Goal: Task Accomplishment & Management: Manage account settings

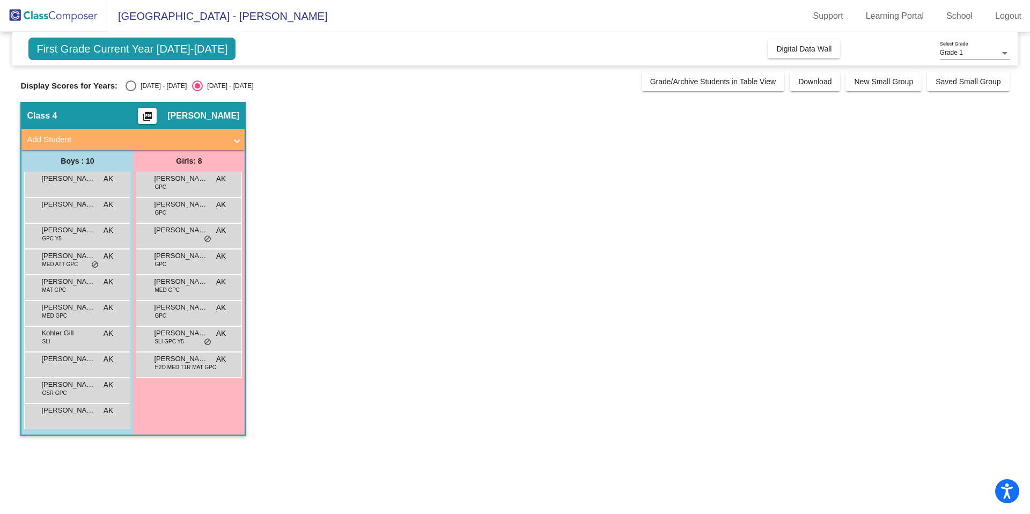
click at [126, 81] on div "Select an option" at bounding box center [131, 86] width 11 height 11
click at [130, 91] on input "[DATE] - [DATE]" at bounding box center [130, 91] width 1 height 1
radio input "true"
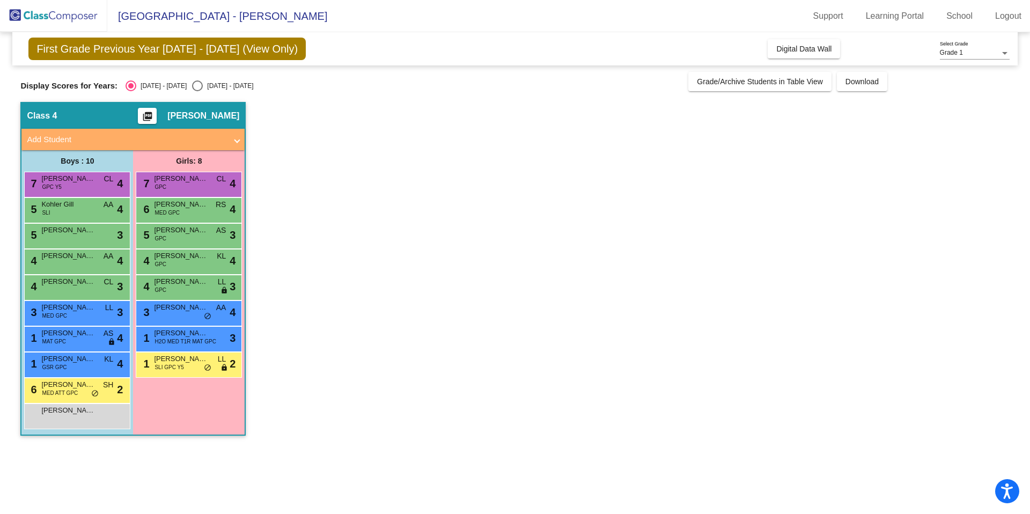
click at [0, 0] on div "Boys : 10" at bounding box center [0, 0] width 0 height 0
click at [199, 342] on span "H2O MED T1R MAT GPC" at bounding box center [185, 342] width 61 height 8
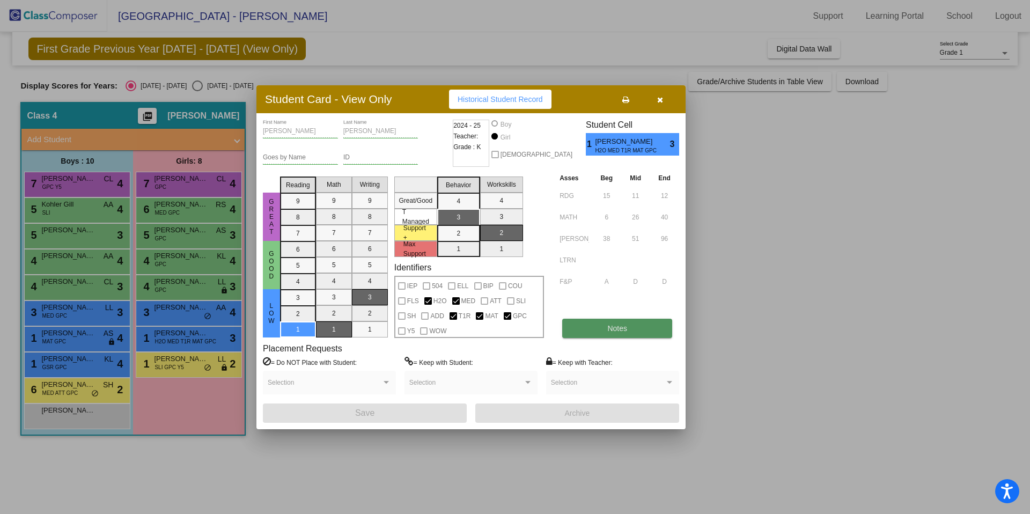
click at [503, 330] on button "Notes" at bounding box center [617, 328] width 110 height 19
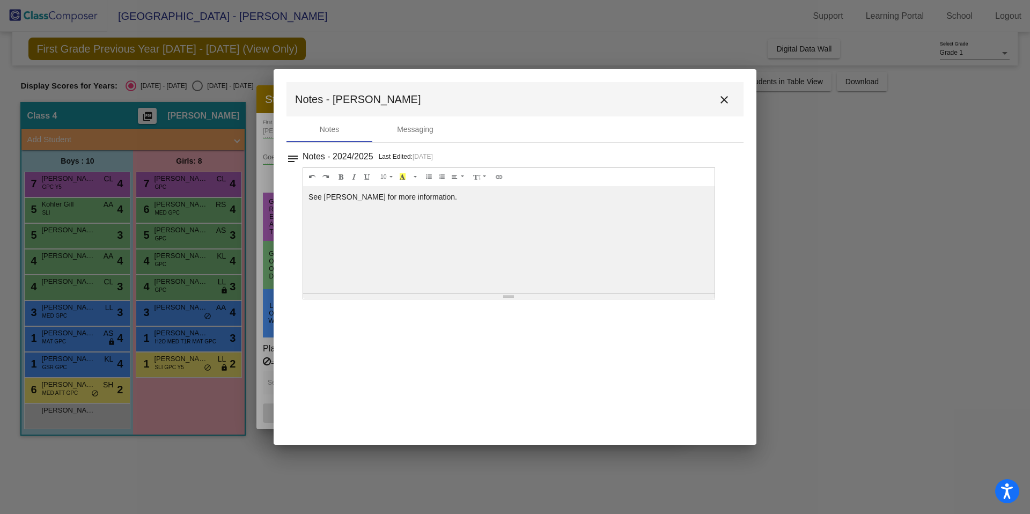
click at [503, 100] on mat-icon "close" at bounding box center [724, 99] width 13 height 13
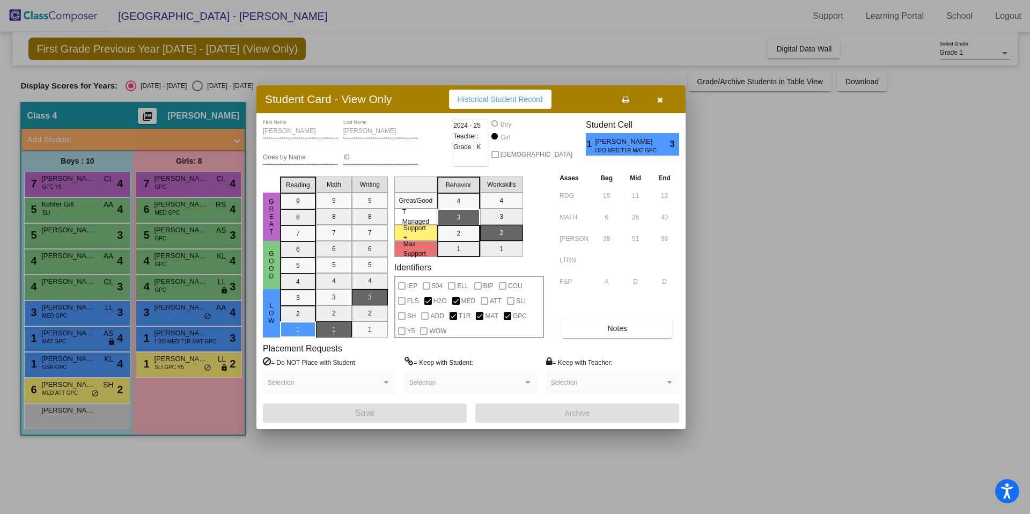
click at [200, 415] on div at bounding box center [515, 257] width 1030 height 514
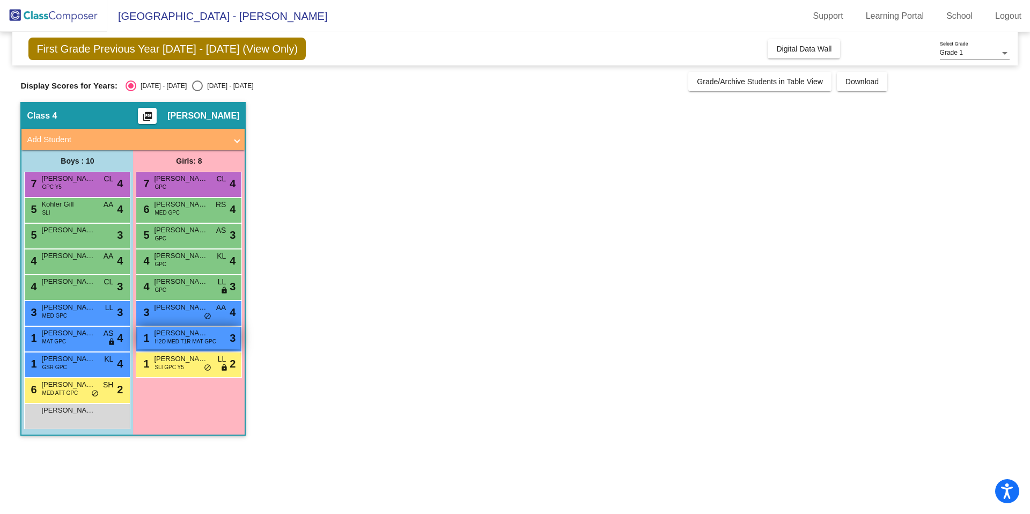
click at [177, 344] on span "H2O MED T1R MAT GPC" at bounding box center [185, 342] width 61 height 8
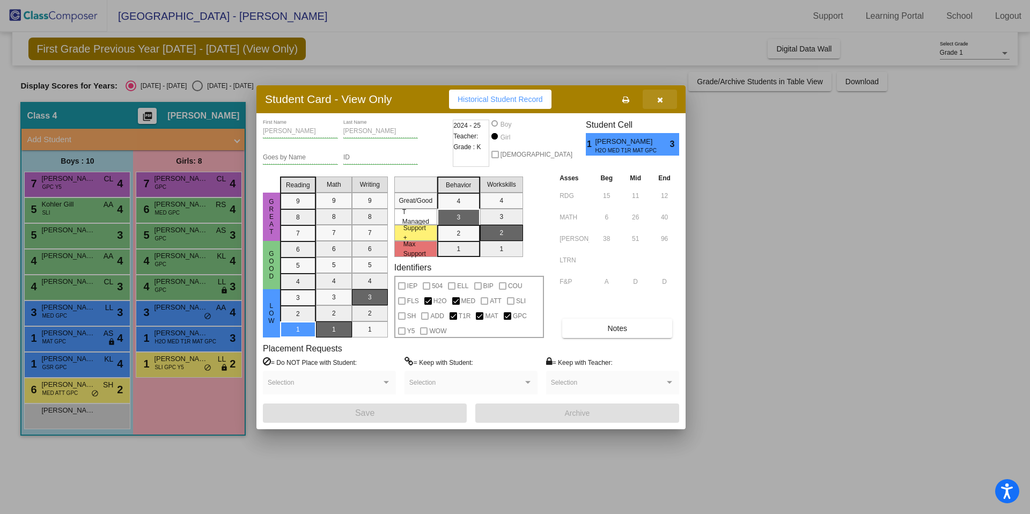
click at [503, 100] on button "button" at bounding box center [660, 99] width 34 height 19
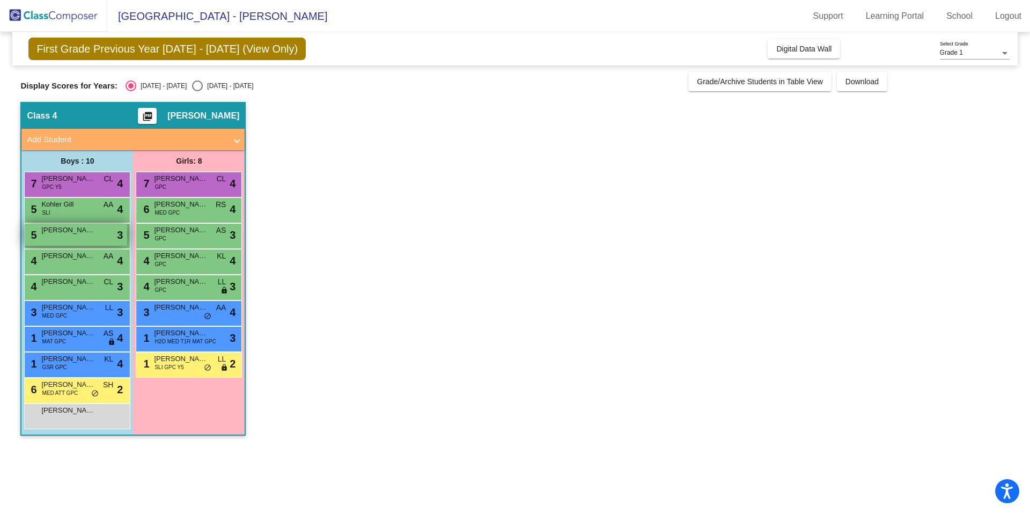
click at [84, 233] on span "[PERSON_NAME]" at bounding box center [68, 230] width 54 height 11
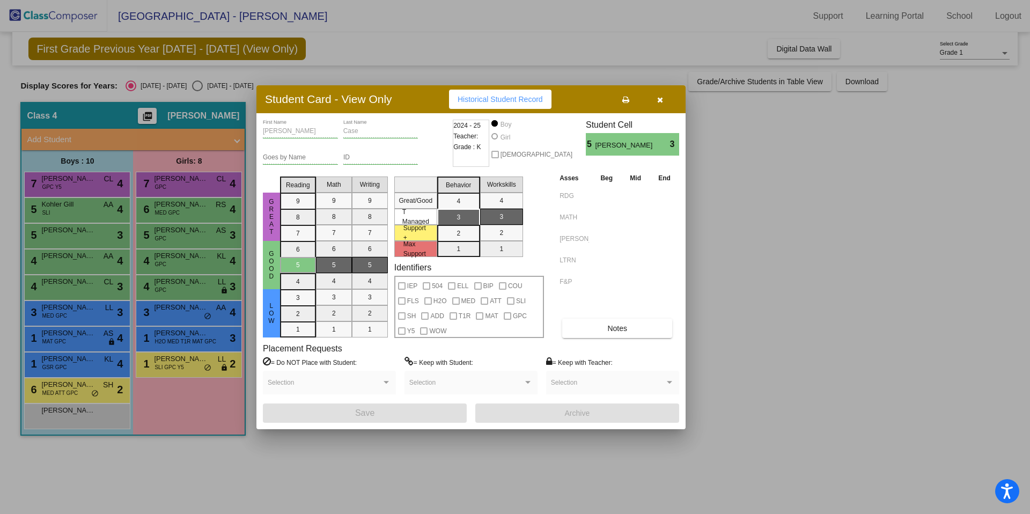
click at [503, 96] on icon "button" at bounding box center [660, 100] width 6 height 8
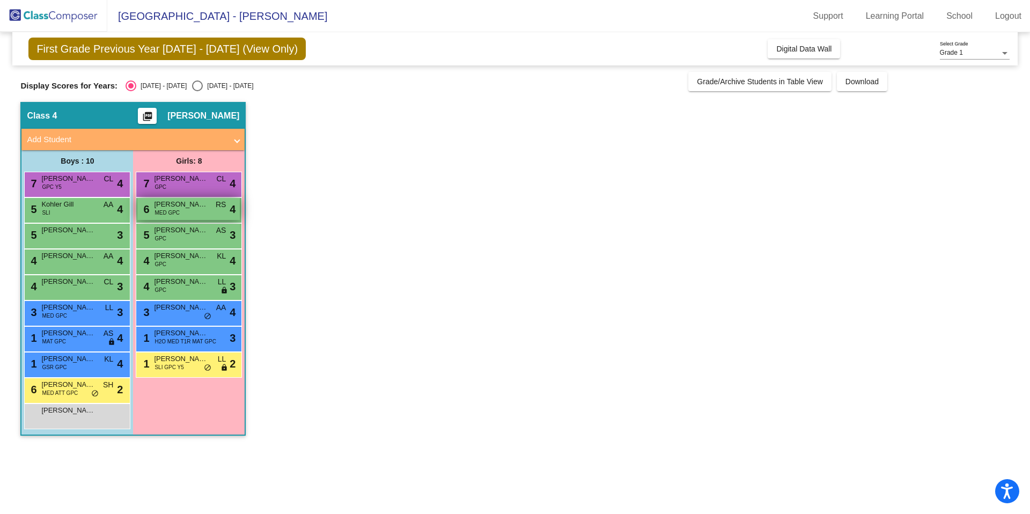
click at [195, 206] on span "[PERSON_NAME]" at bounding box center [181, 204] width 54 height 11
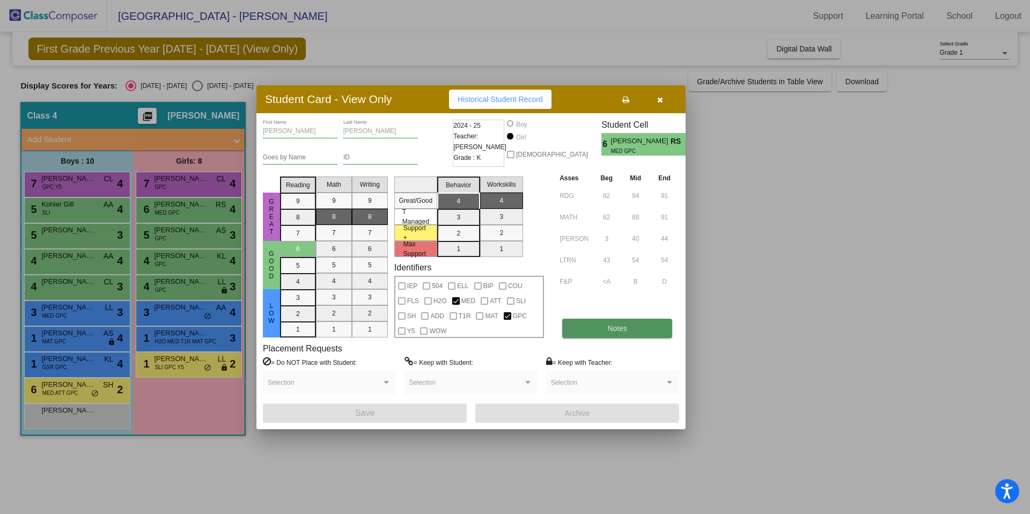
click at [503, 328] on span "Notes" at bounding box center [618, 328] width 20 height 9
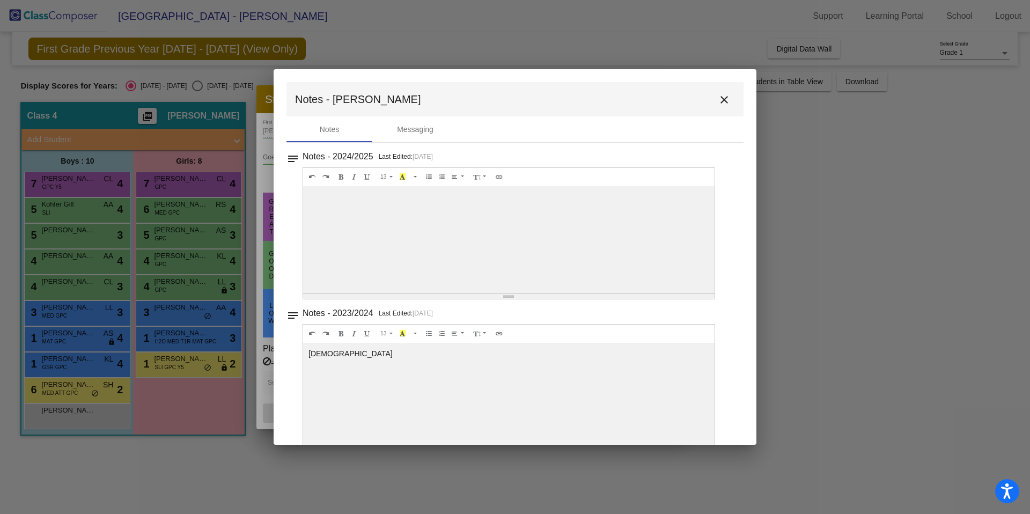
click at [503, 101] on mat-icon "close" at bounding box center [724, 99] width 13 height 13
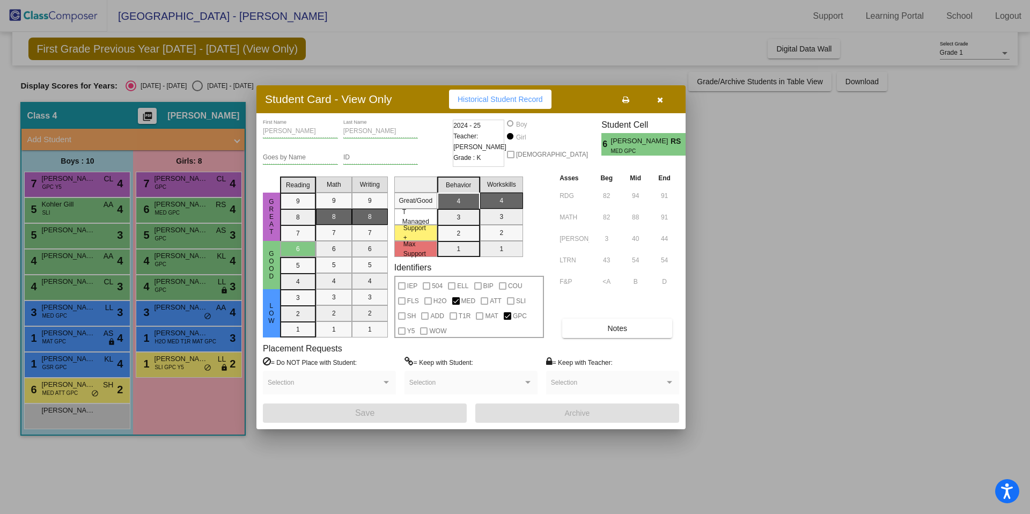
click at [182, 284] on div at bounding box center [515, 257] width 1030 height 514
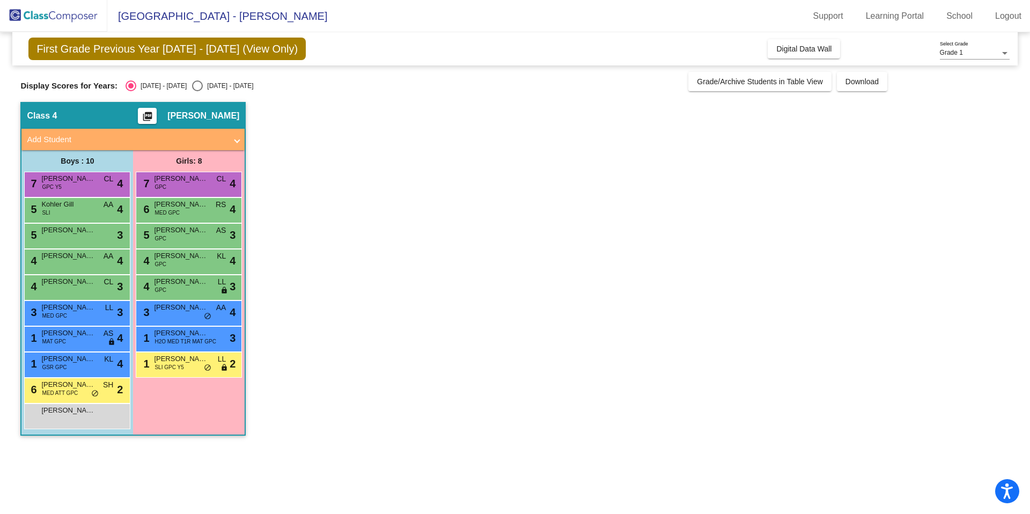
click at [182, 284] on span "[PERSON_NAME]" at bounding box center [181, 281] width 54 height 11
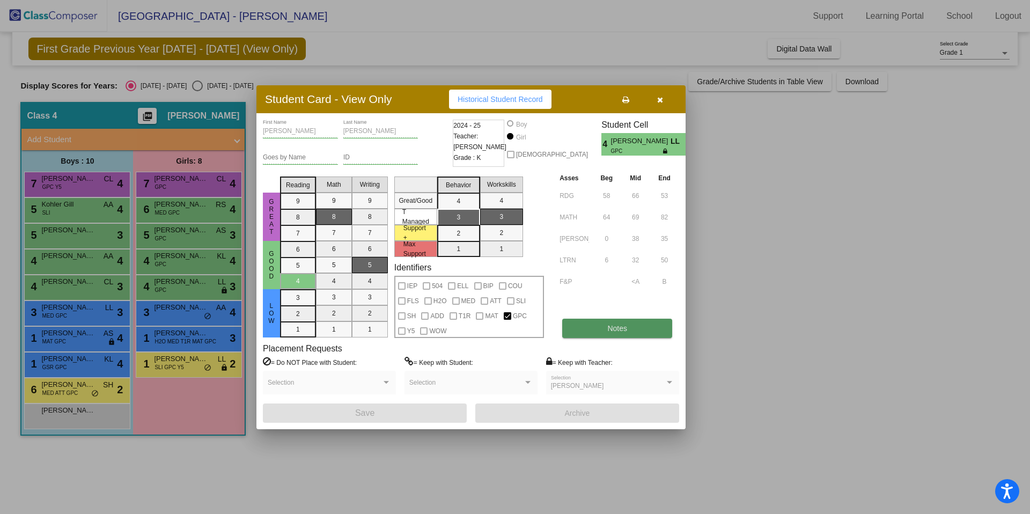
click at [503, 332] on button "Notes" at bounding box center [617, 328] width 110 height 19
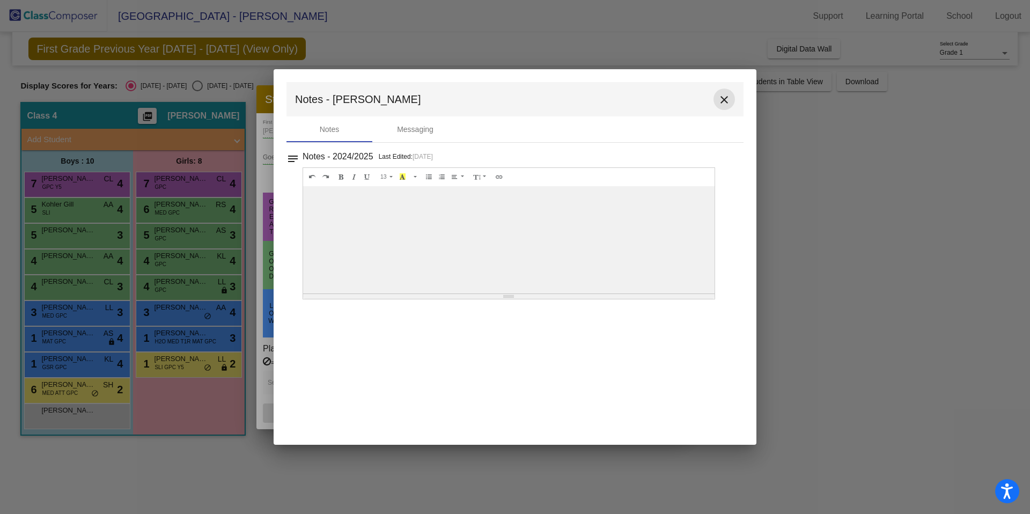
click at [503, 97] on mat-icon "close" at bounding box center [724, 99] width 13 height 13
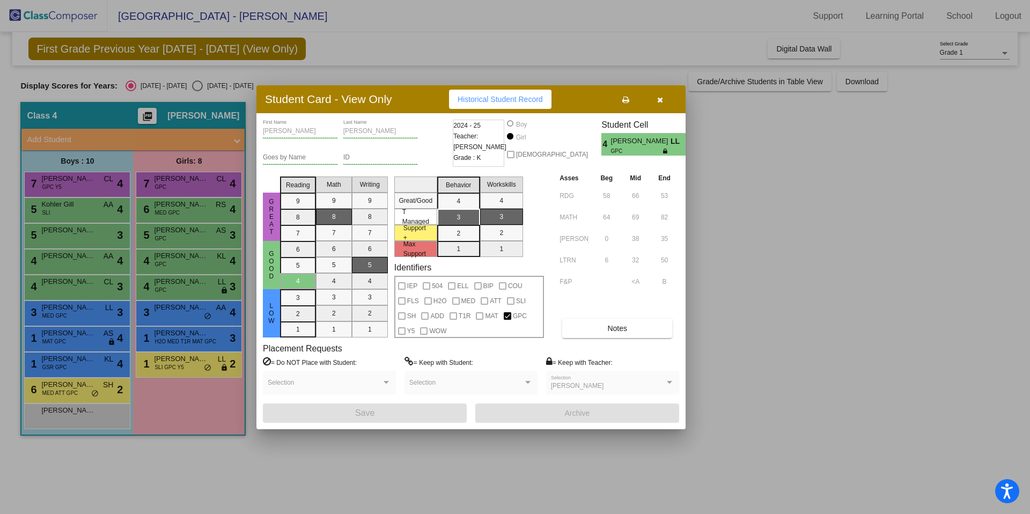
click at [503, 98] on icon "button" at bounding box center [660, 100] width 6 height 8
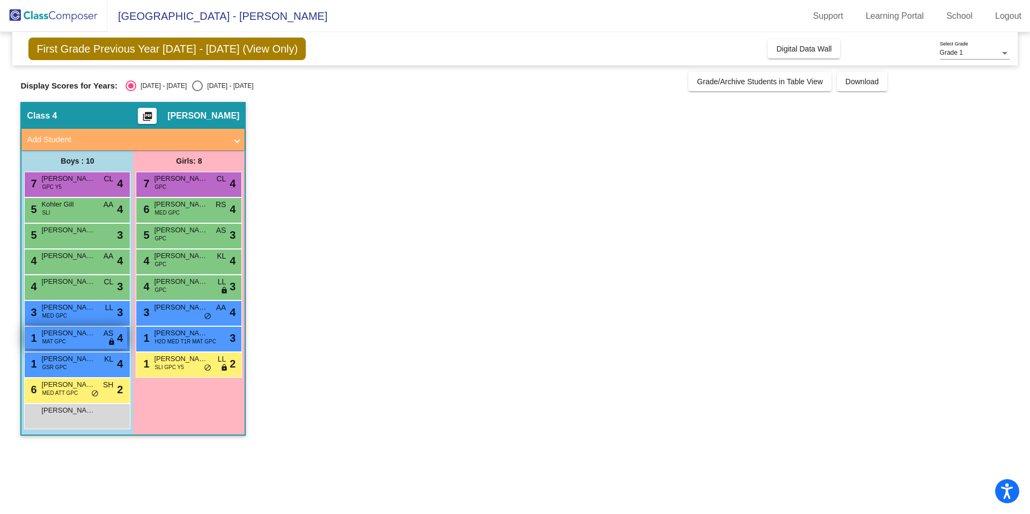
click at [74, 339] on div "1 Grayson Curtis MAT GPC AS lock do_not_disturb_alt 4" at bounding box center [76, 338] width 103 height 22
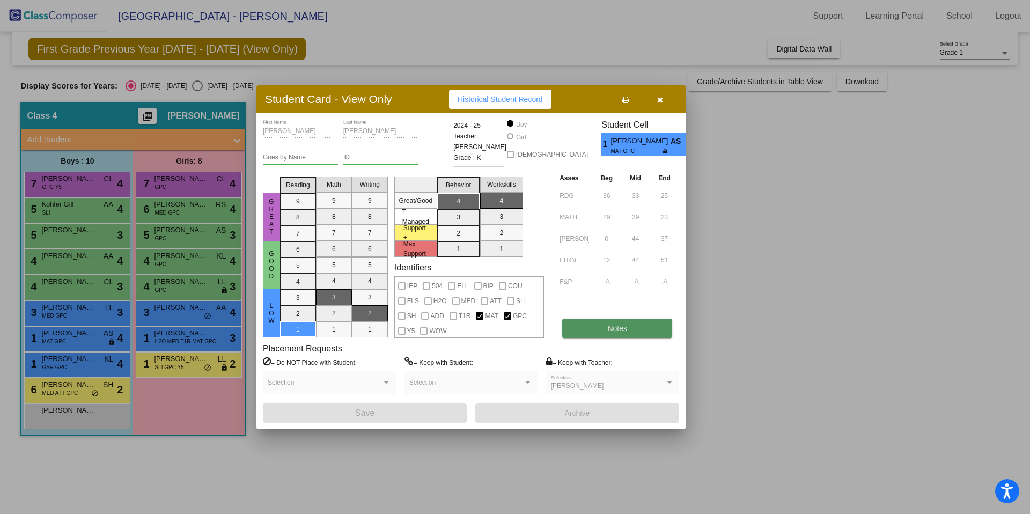
click at [503, 330] on button "Notes" at bounding box center [617, 328] width 110 height 19
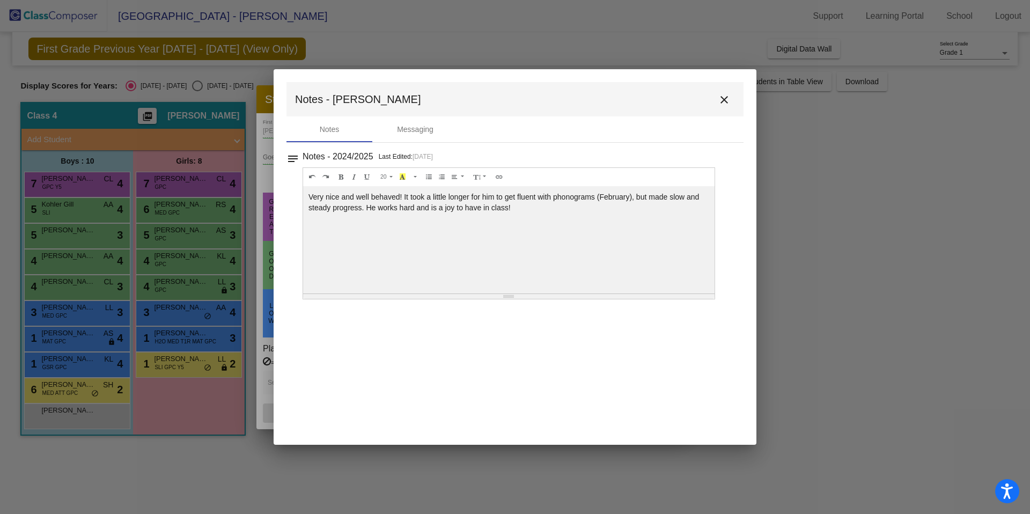
click at [503, 100] on mat-icon "close" at bounding box center [724, 99] width 13 height 13
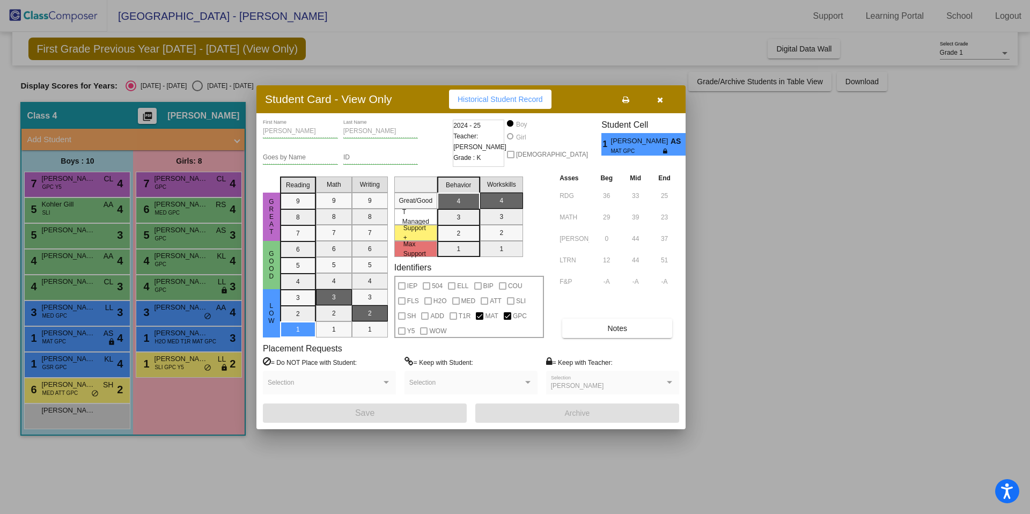
click at [503, 100] on icon "button" at bounding box center [660, 100] width 6 height 8
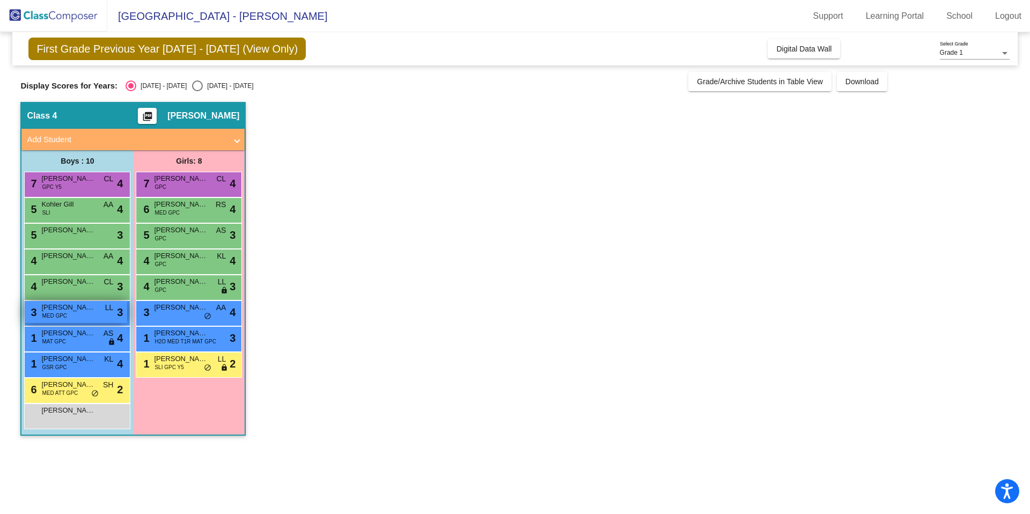
click at [71, 314] on div "3 Hudson Dykman MED GPC LL lock do_not_disturb_alt 3" at bounding box center [76, 312] width 103 height 22
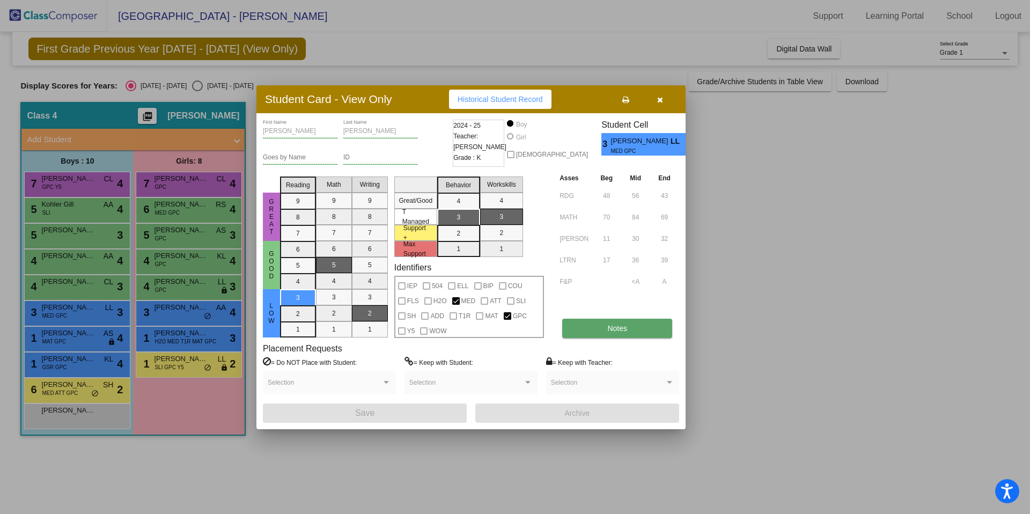
click at [503, 331] on span "Notes" at bounding box center [618, 328] width 20 height 9
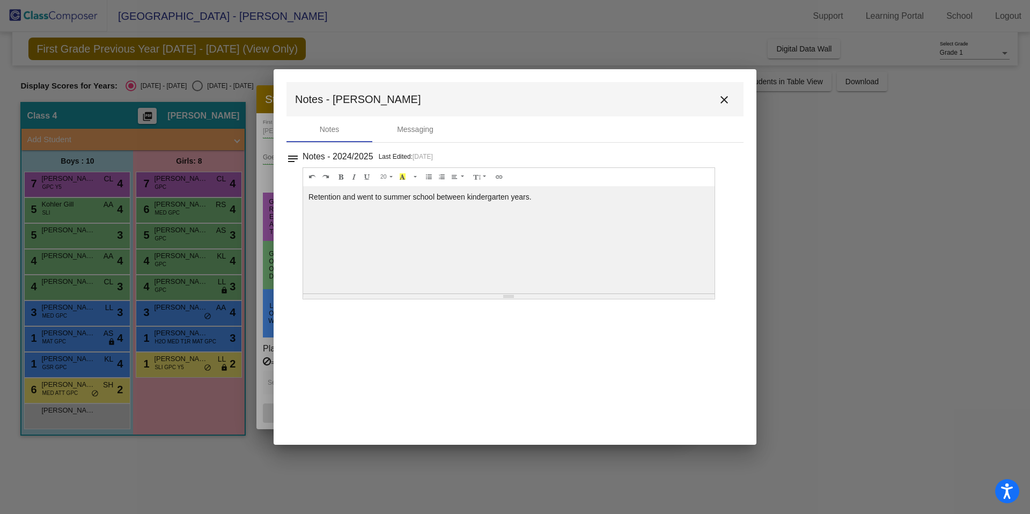
click at [503, 101] on mat-icon "close" at bounding box center [724, 99] width 13 height 13
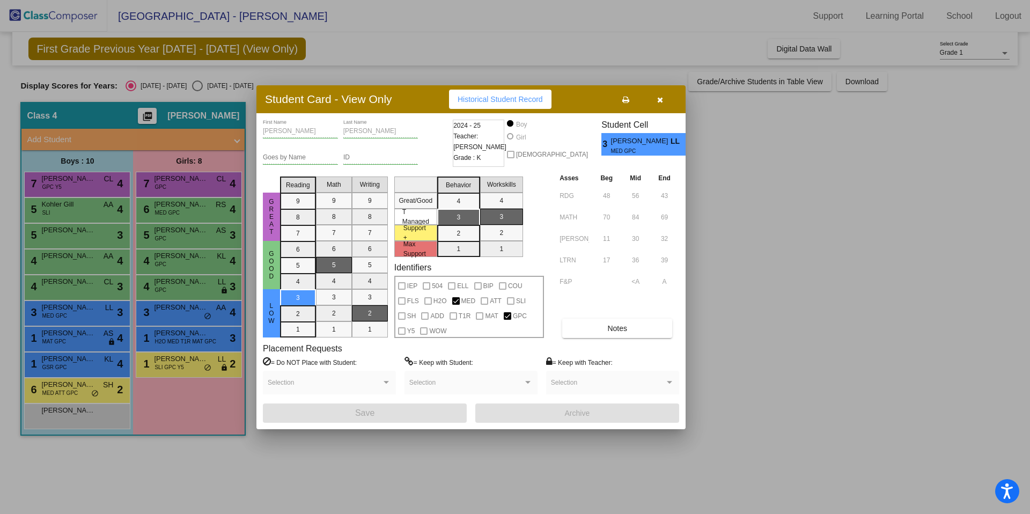
click at [503, 99] on icon "button" at bounding box center [660, 100] width 6 height 8
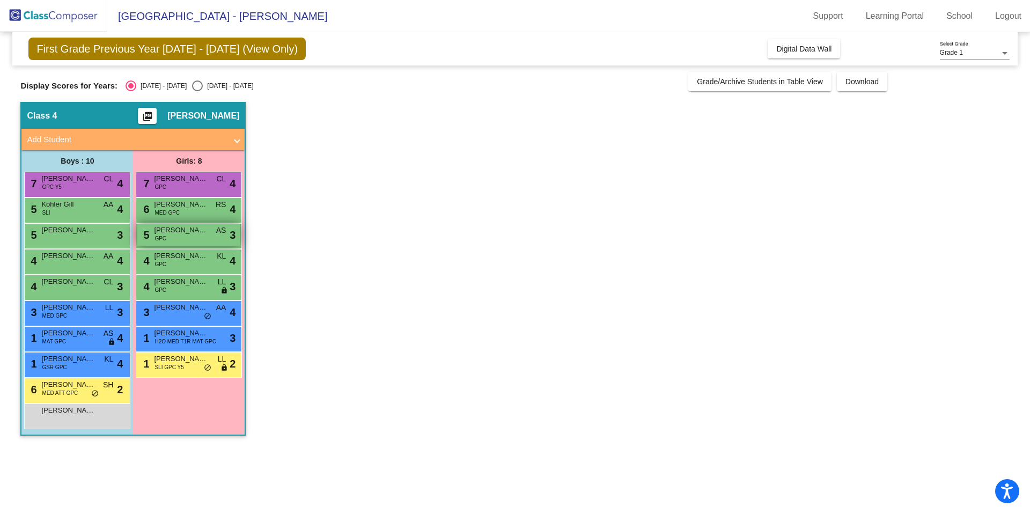
click at [176, 235] on span "[PERSON_NAME]" at bounding box center [181, 230] width 54 height 11
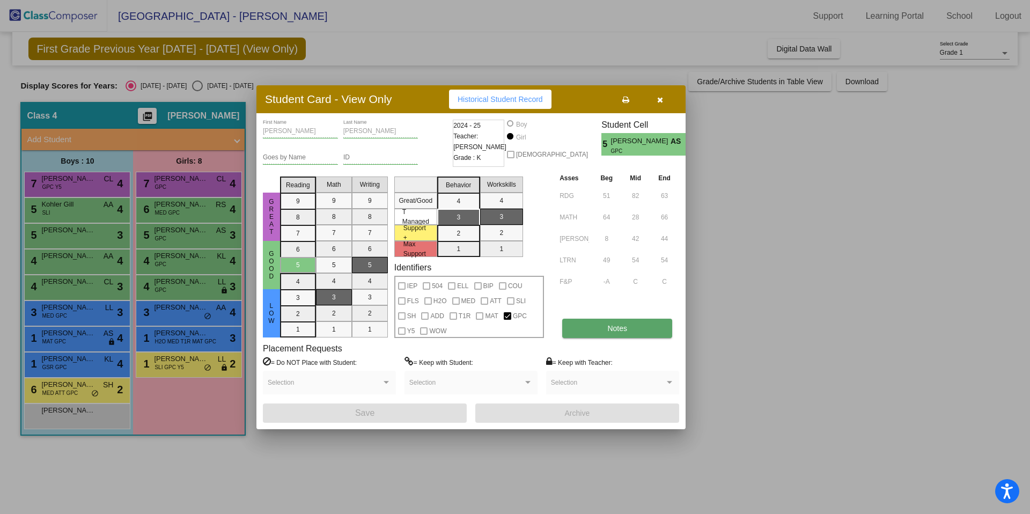
click at [503, 333] on button "Notes" at bounding box center [617, 328] width 110 height 19
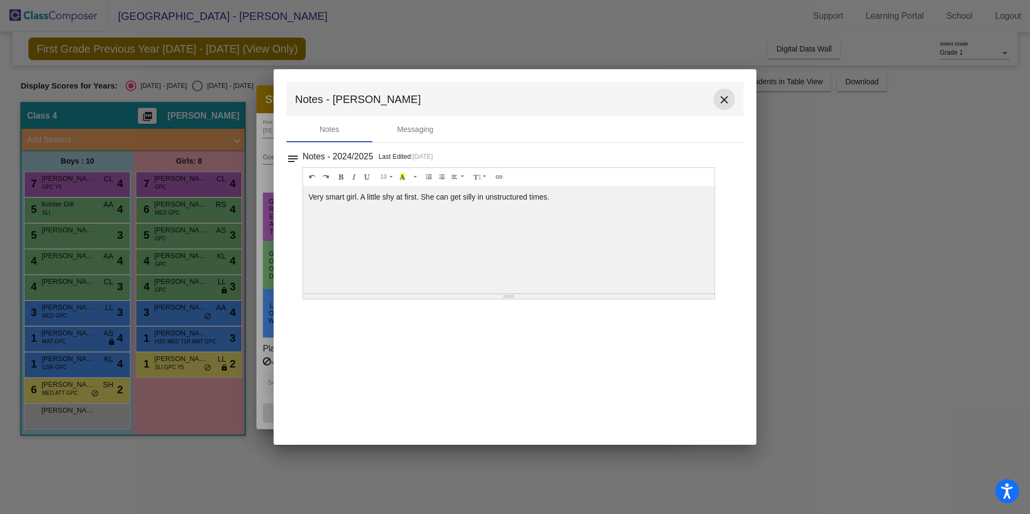
click at [503, 98] on mat-icon "close" at bounding box center [724, 99] width 13 height 13
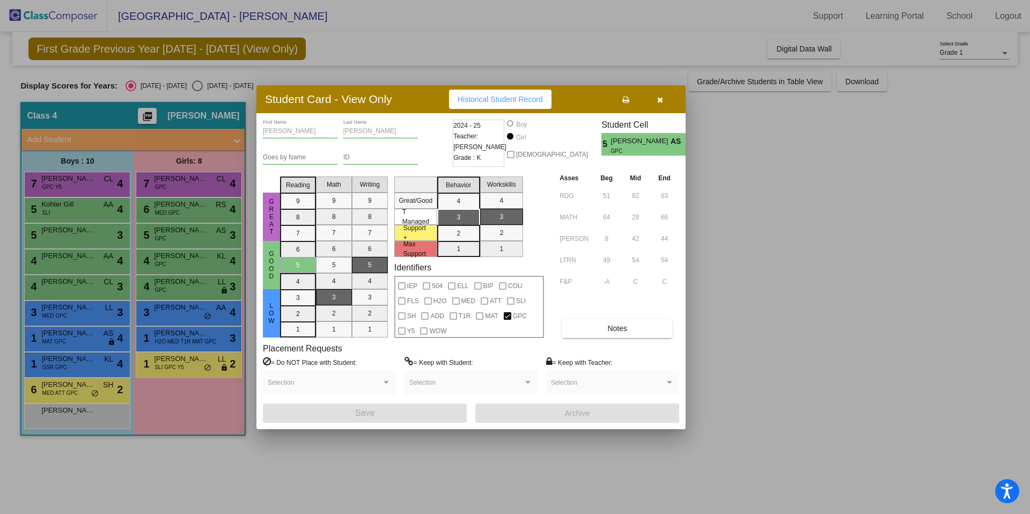
click at [503, 99] on icon "button" at bounding box center [660, 100] width 6 height 8
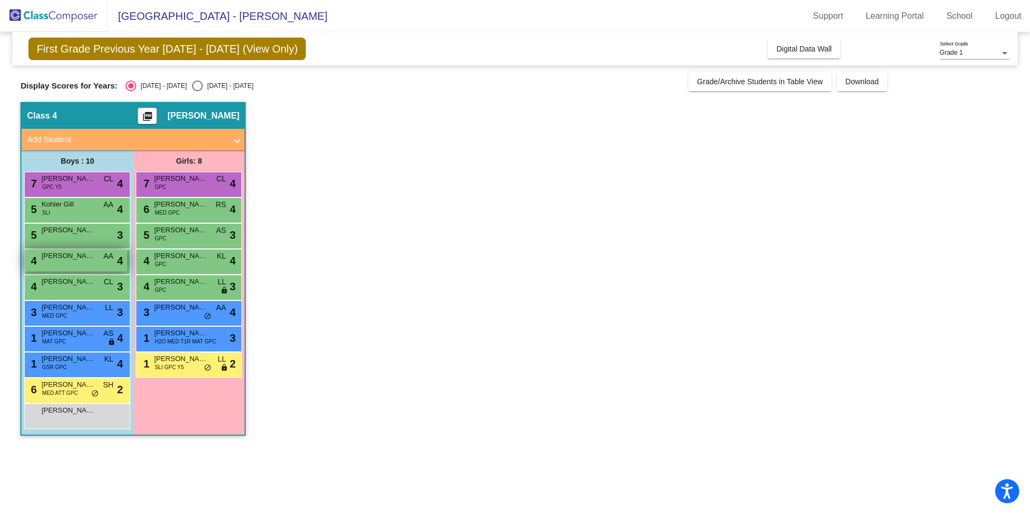
click at [65, 265] on div "4 Charlie Fuller AA lock do_not_disturb_alt 4" at bounding box center [76, 261] width 103 height 22
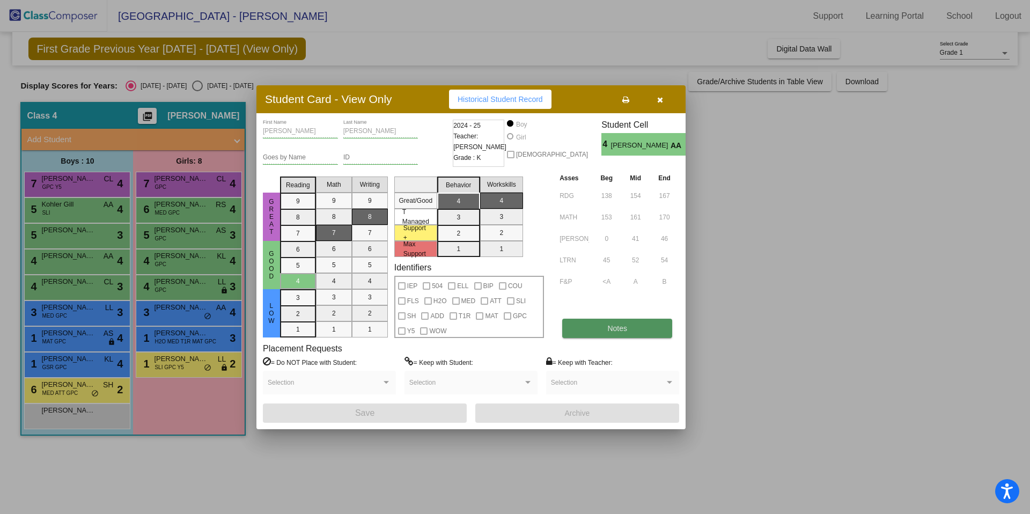
click at [503, 323] on button "Notes" at bounding box center [617, 328] width 110 height 19
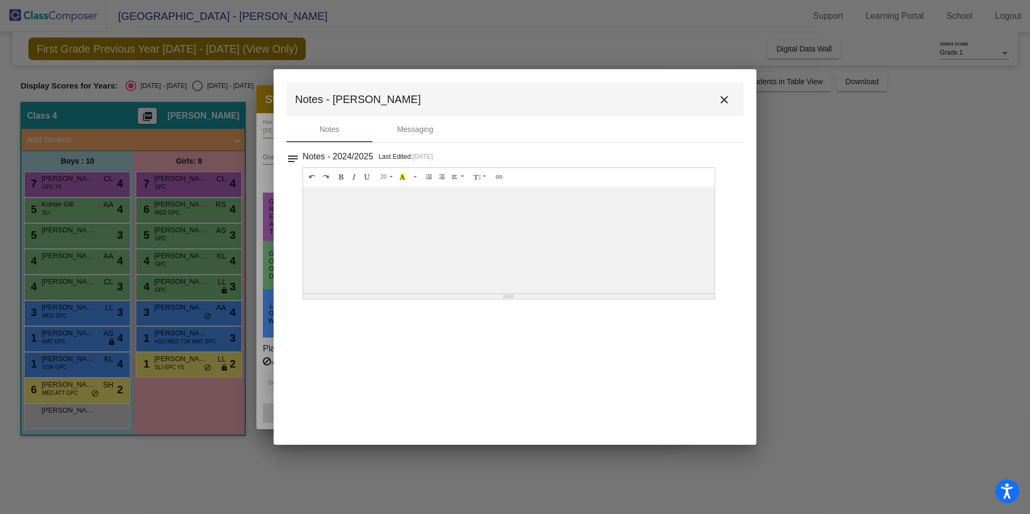
click at [503, 103] on mat-icon "close" at bounding box center [724, 99] width 13 height 13
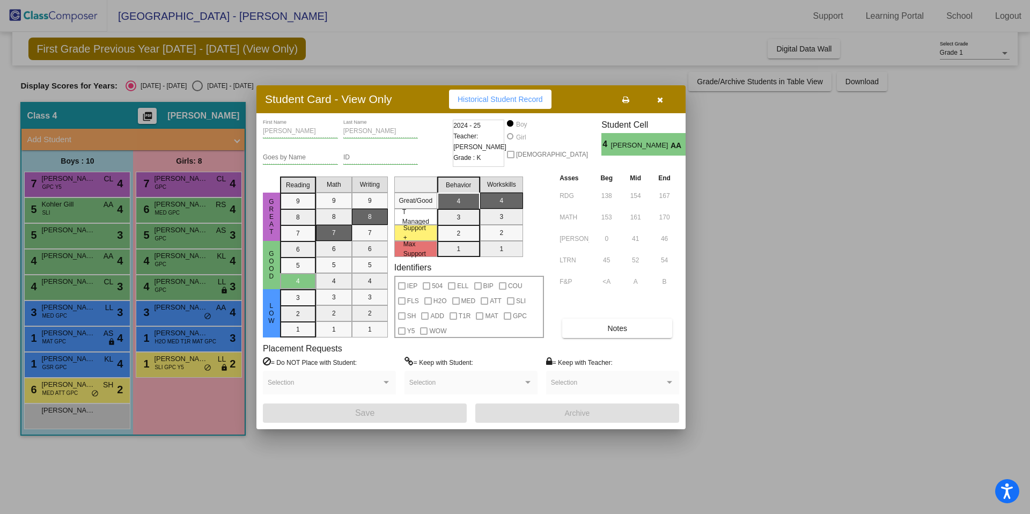
click at [148, 270] on div at bounding box center [515, 257] width 1030 height 514
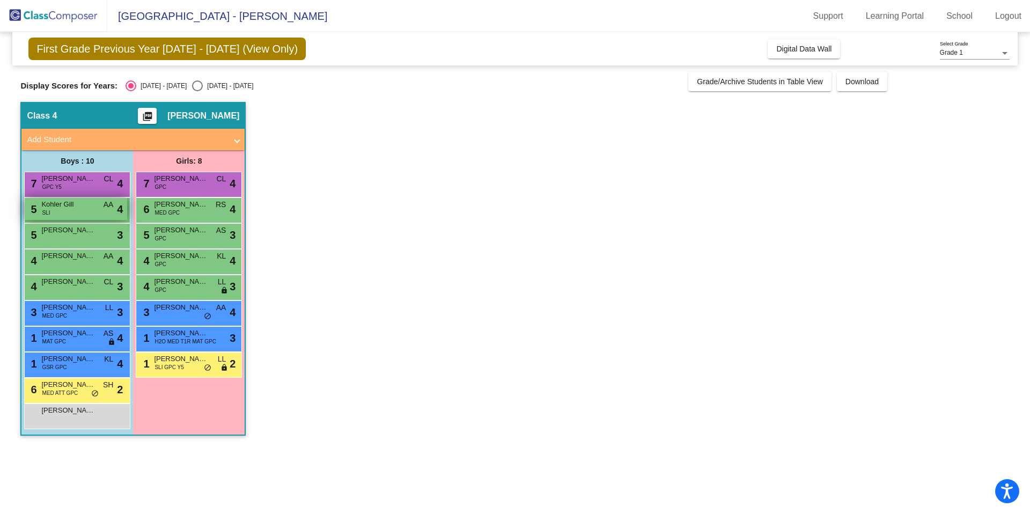
click at [74, 218] on div "5 Kohler Gill SLI AA lock do_not_disturb_alt 4" at bounding box center [76, 209] width 103 height 22
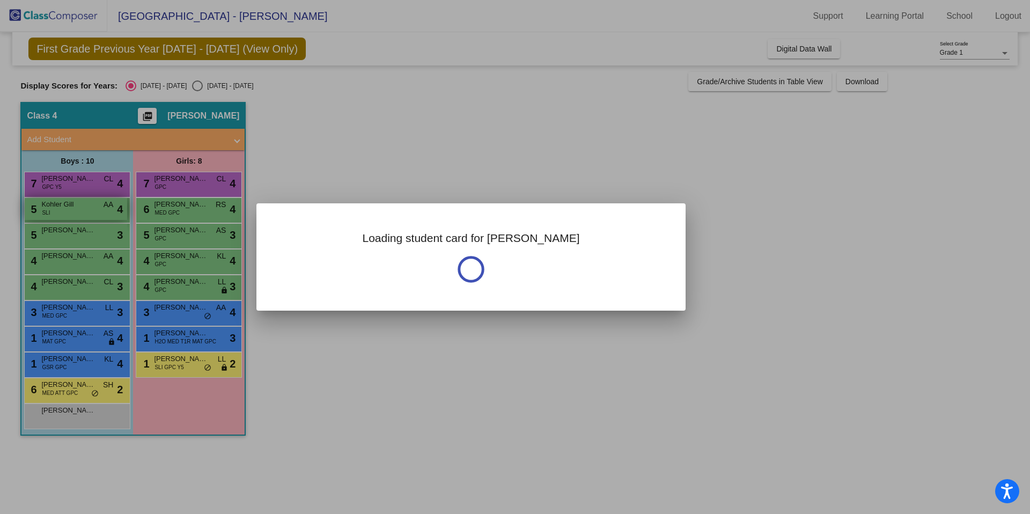
click at [74, 218] on div at bounding box center [515, 257] width 1030 height 514
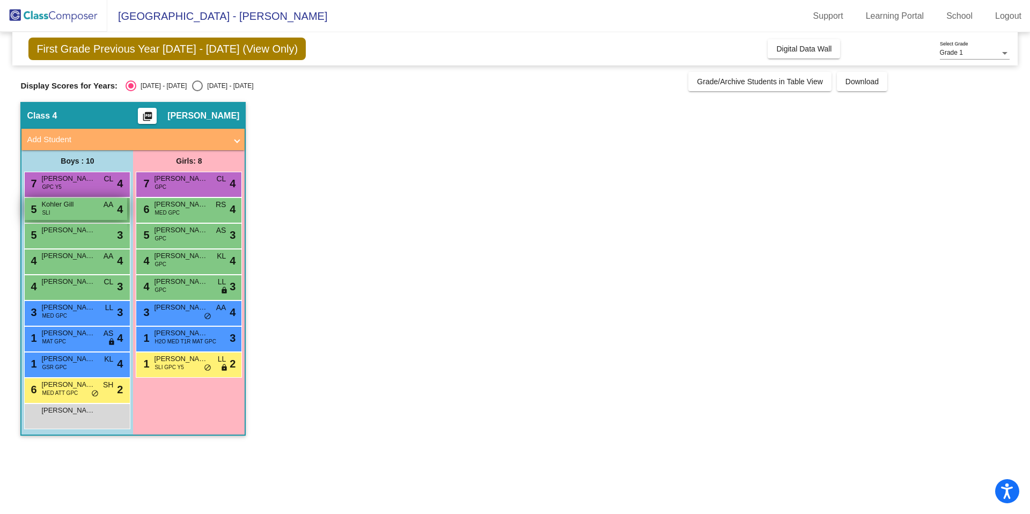
click at [74, 218] on div "5 Kohler Gill SLI AA lock do_not_disturb_alt 4" at bounding box center [76, 209] width 103 height 22
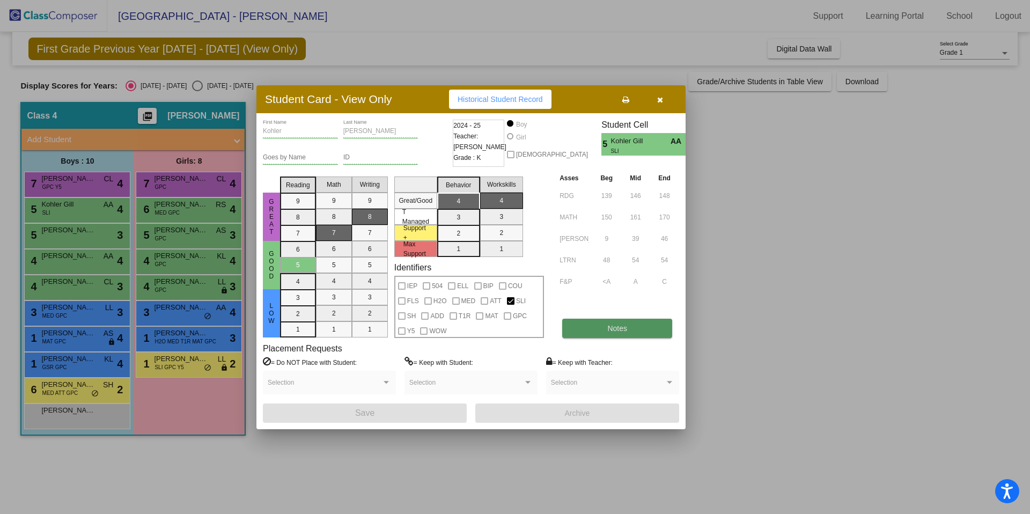
click at [503, 328] on span "Notes" at bounding box center [618, 328] width 20 height 9
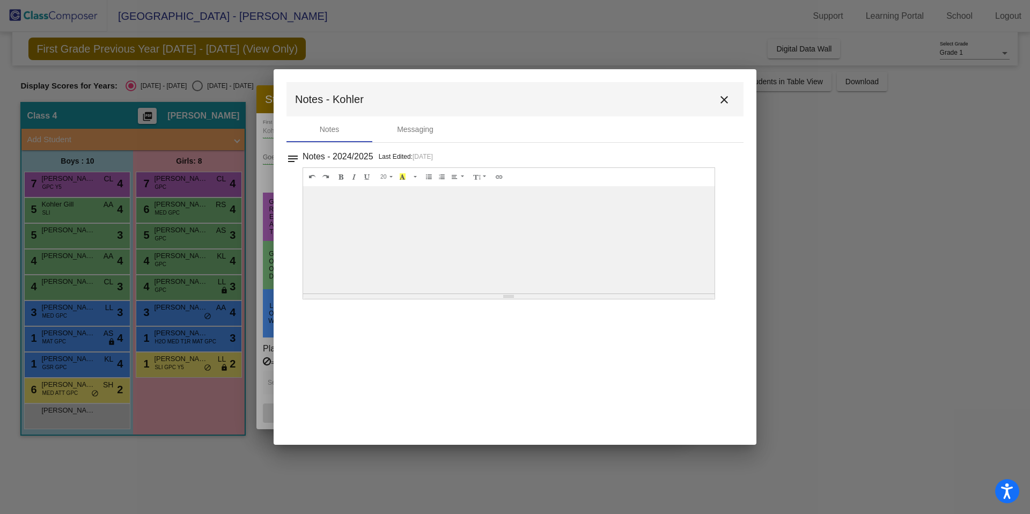
click at [503, 96] on mat-icon "close" at bounding box center [724, 99] width 13 height 13
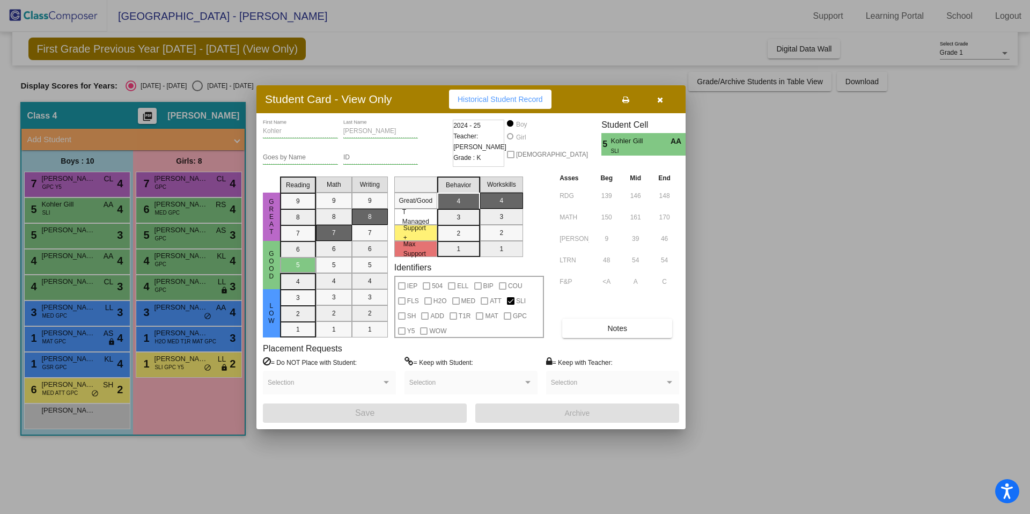
click at [328, 57] on div at bounding box center [515, 257] width 1030 height 514
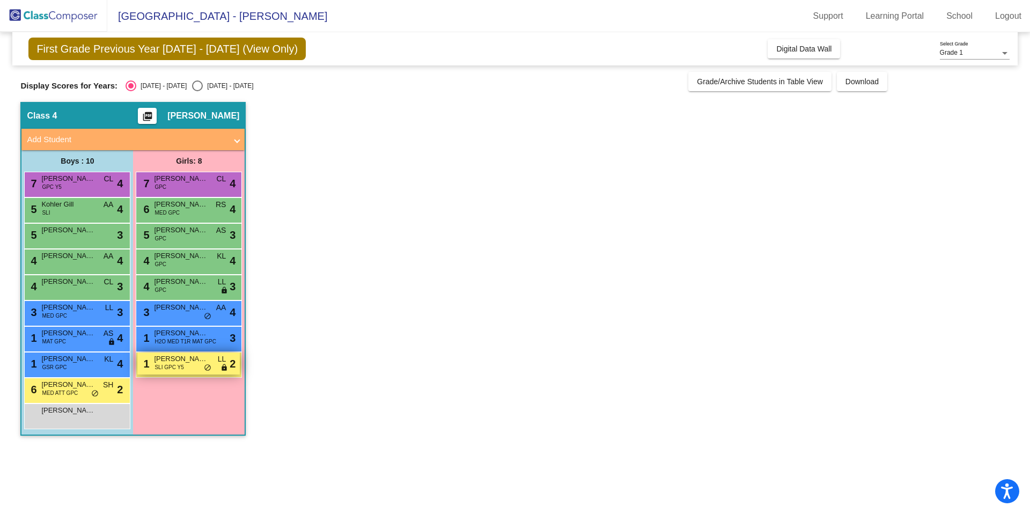
click at [174, 368] on span "SLI GPC Y5" at bounding box center [169, 367] width 29 height 8
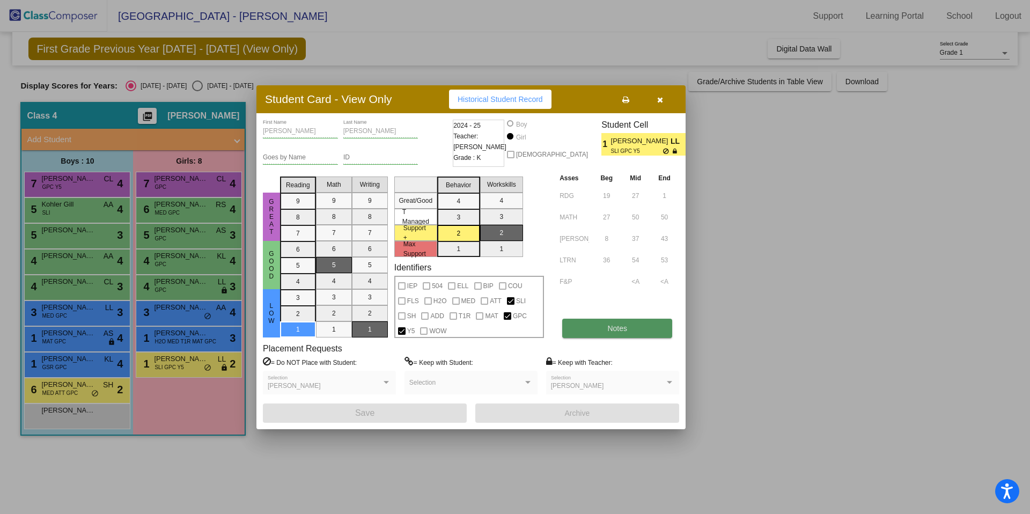
click at [503, 329] on span "Notes" at bounding box center [618, 328] width 20 height 9
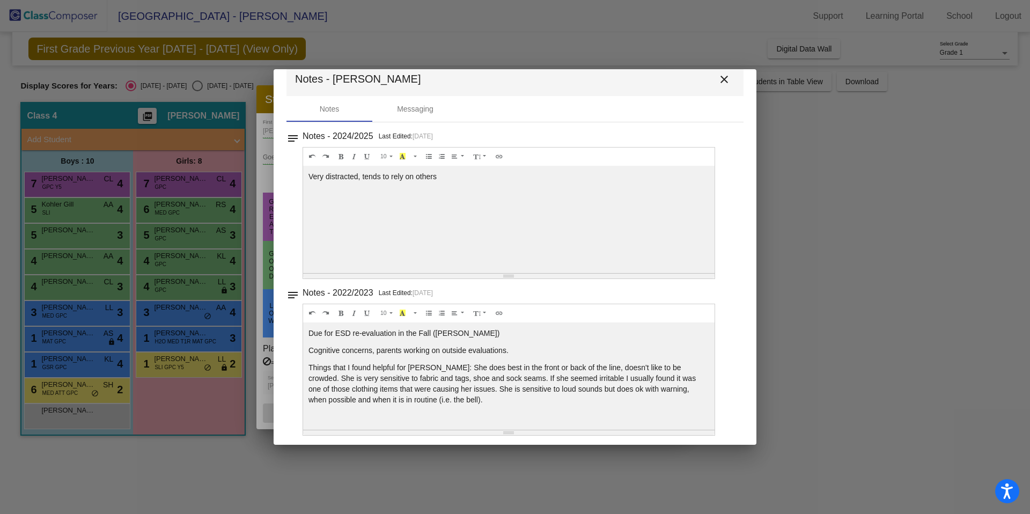
scroll to position [24, 0]
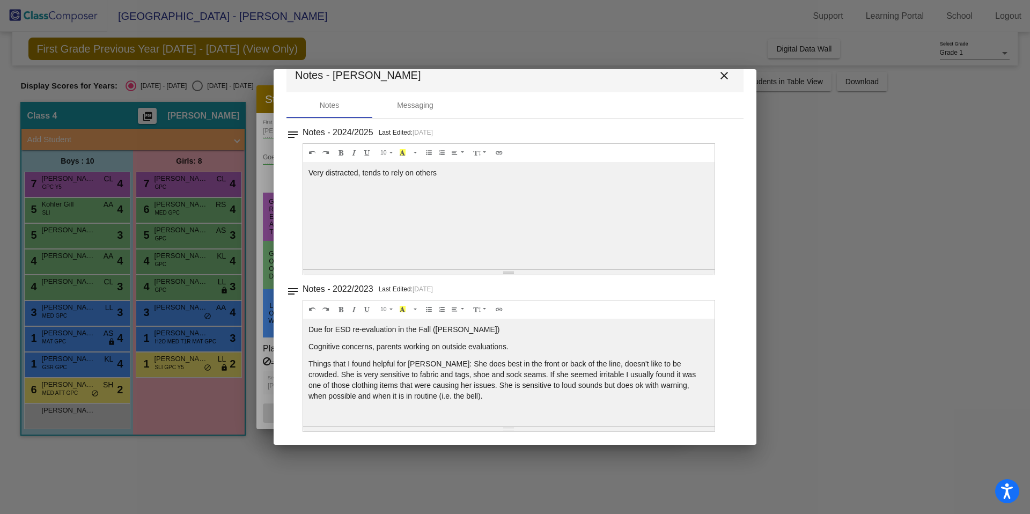
click at [503, 72] on mat-icon "close" at bounding box center [724, 75] width 13 height 13
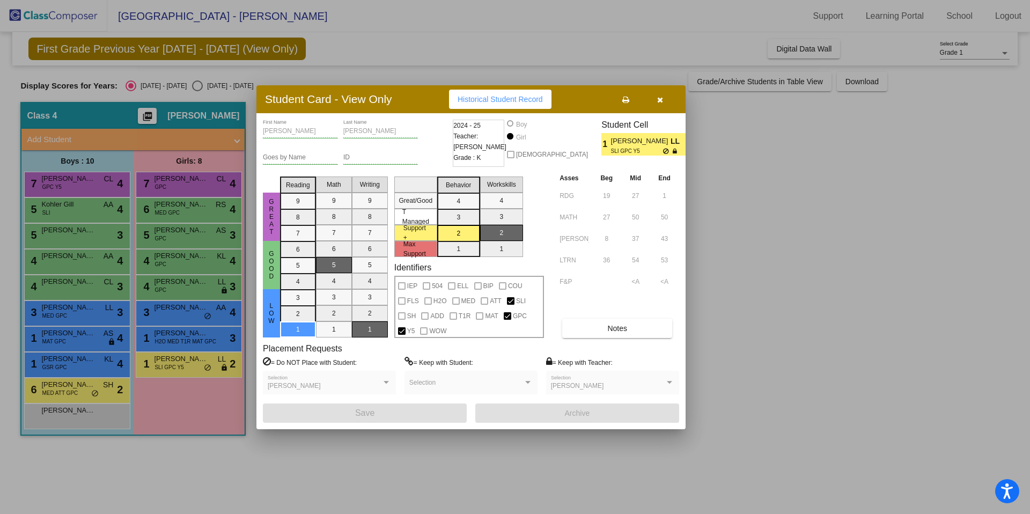
click at [503, 251] on div at bounding box center [515, 257] width 1030 height 514
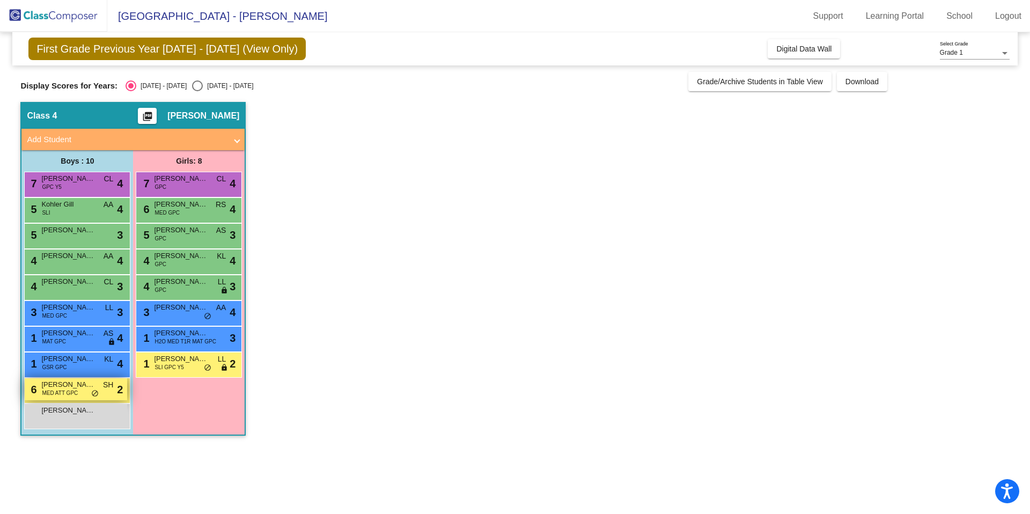
click at [70, 390] on span "MED ATT GPC" at bounding box center [60, 393] width 36 height 8
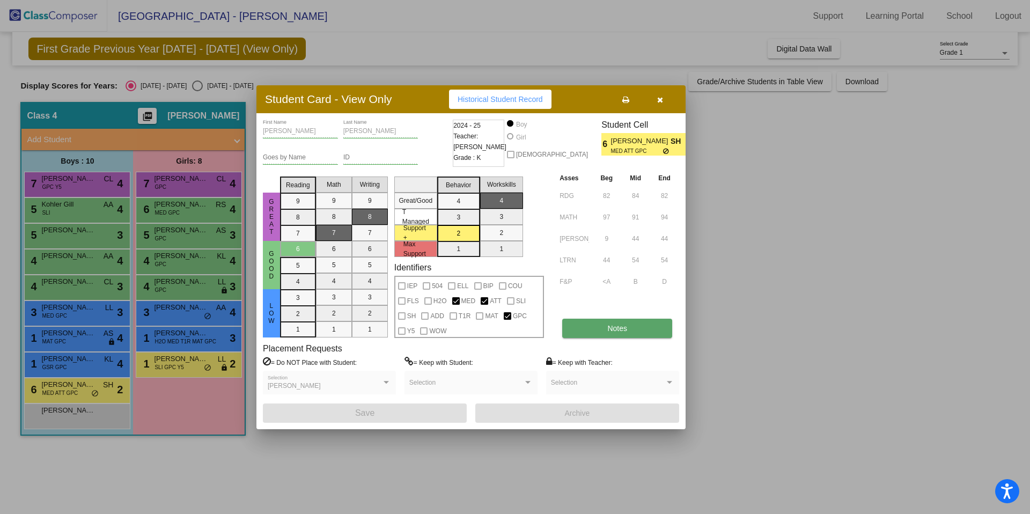
click at [503, 331] on button "Notes" at bounding box center [617, 328] width 110 height 19
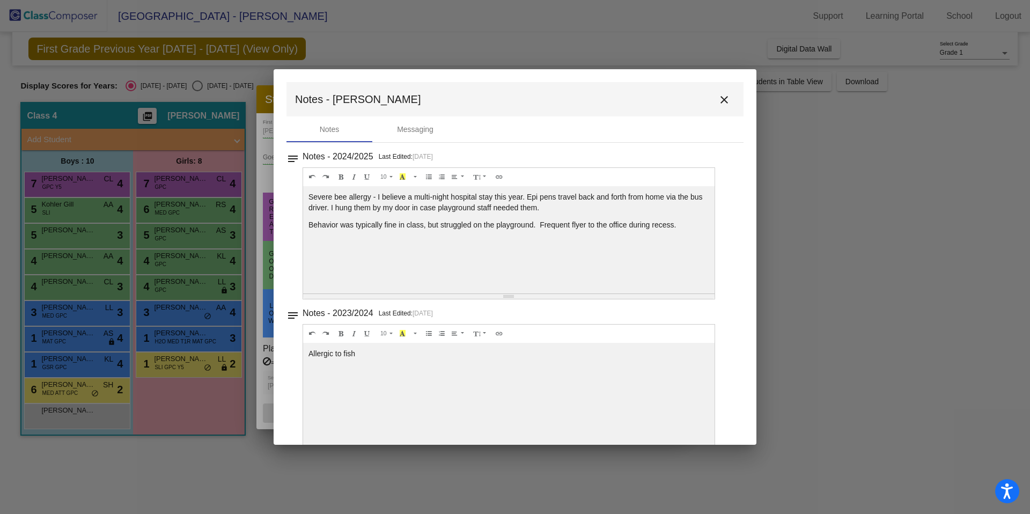
click at [503, 97] on mat-icon "close" at bounding box center [724, 99] width 13 height 13
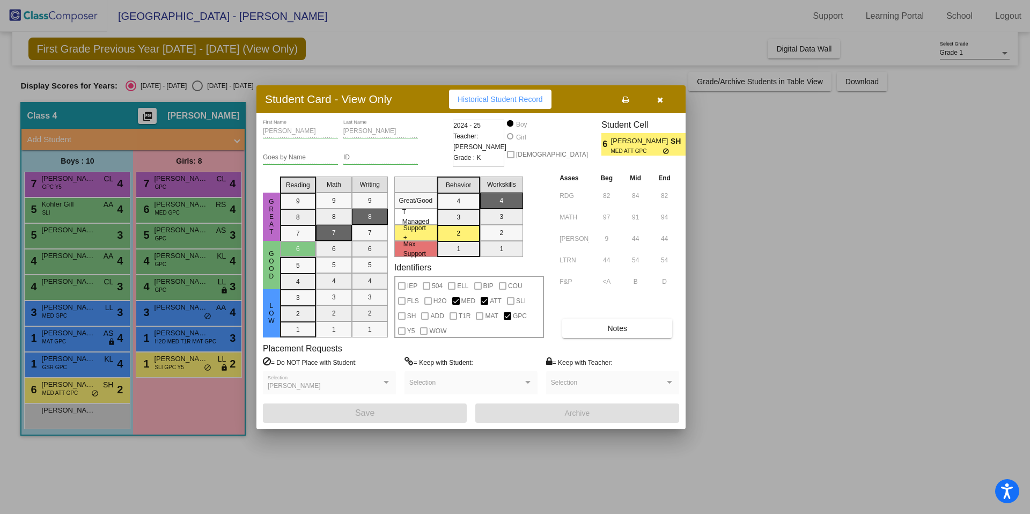
click at [171, 259] on div at bounding box center [515, 257] width 1030 height 514
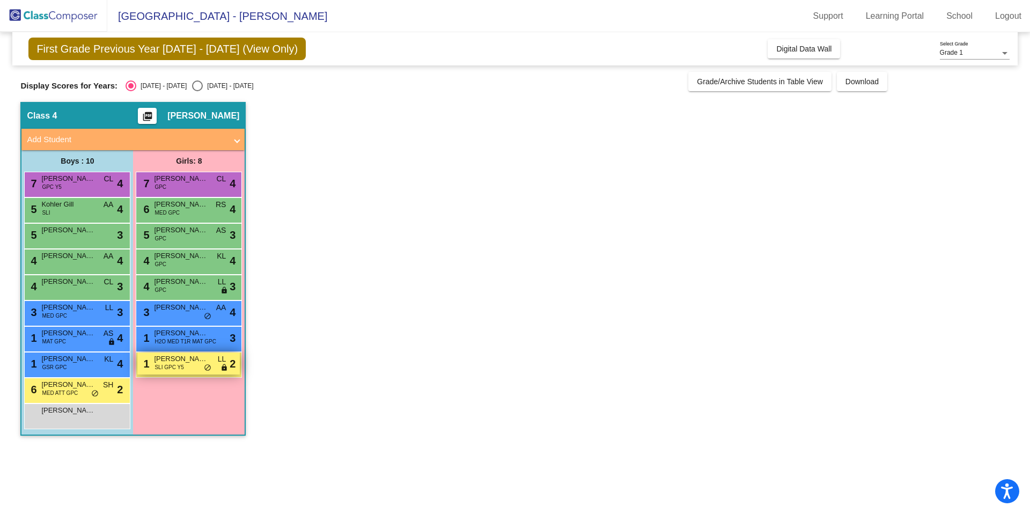
click at [170, 369] on span "SLI GPC Y5" at bounding box center [169, 367] width 29 height 8
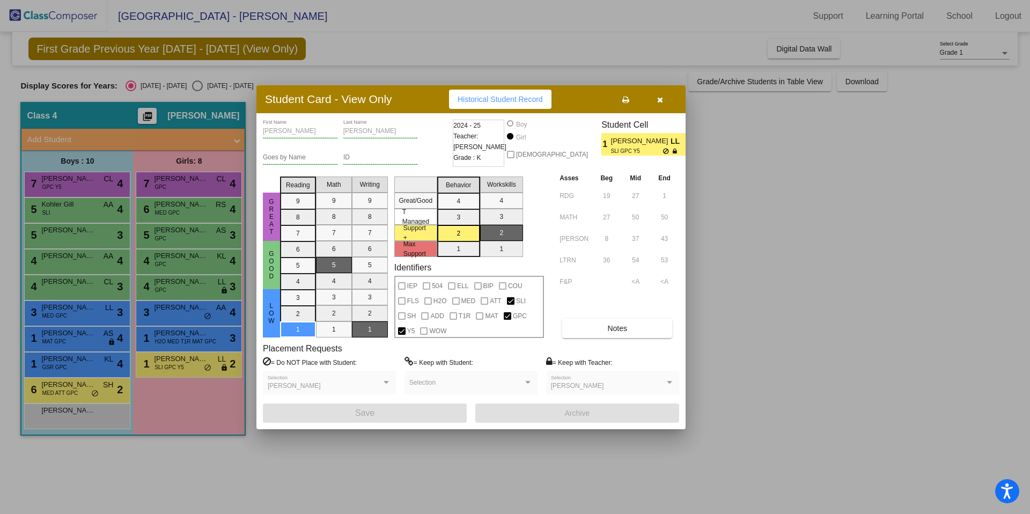
click at [503, 99] on icon "button" at bounding box center [660, 100] width 6 height 8
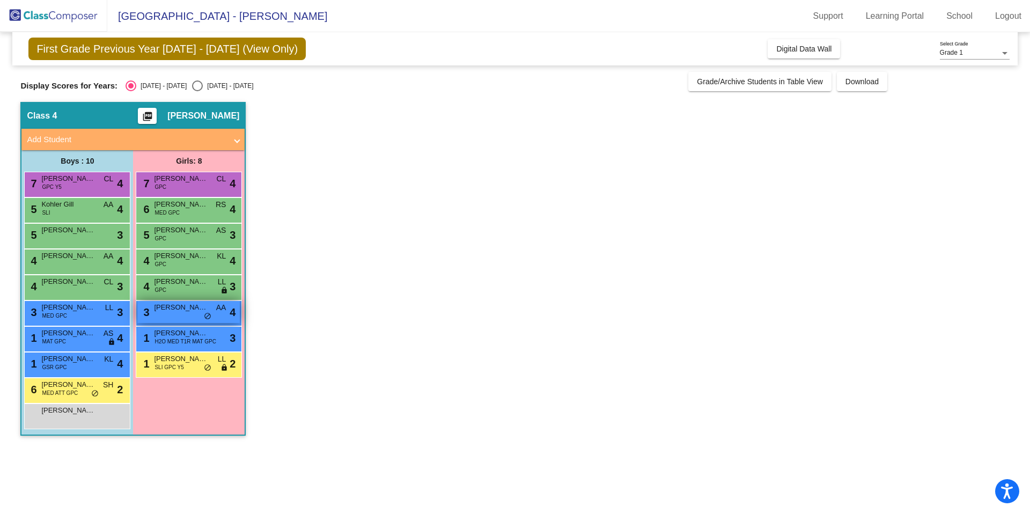
click at [180, 310] on span "[PERSON_NAME]" at bounding box center [181, 307] width 54 height 11
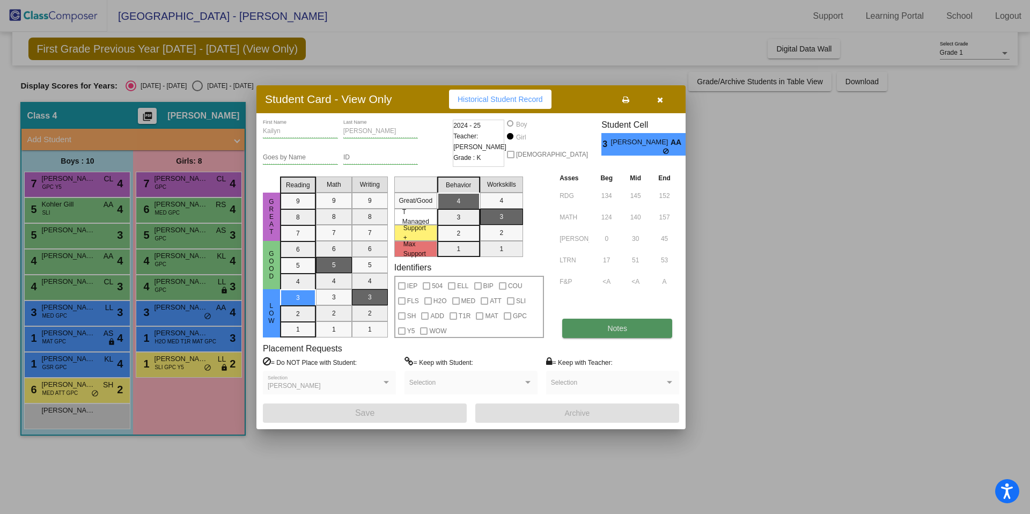
click at [503, 330] on button "Notes" at bounding box center [617, 328] width 110 height 19
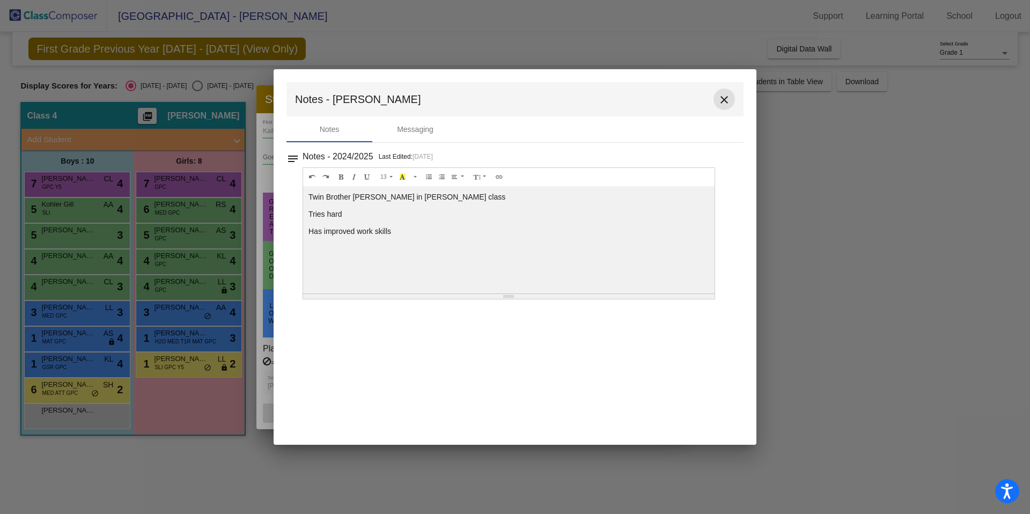
click at [503, 99] on mat-icon "close" at bounding box center [724, 99] width 13 height 13
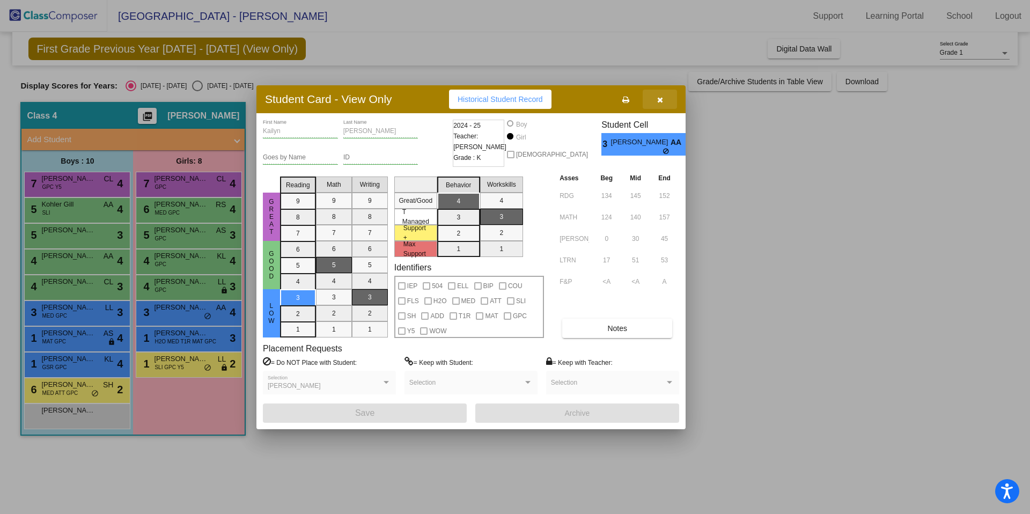
click at [503, 100] on icon "button" at bounding box center [660, 100] width 6 height 8
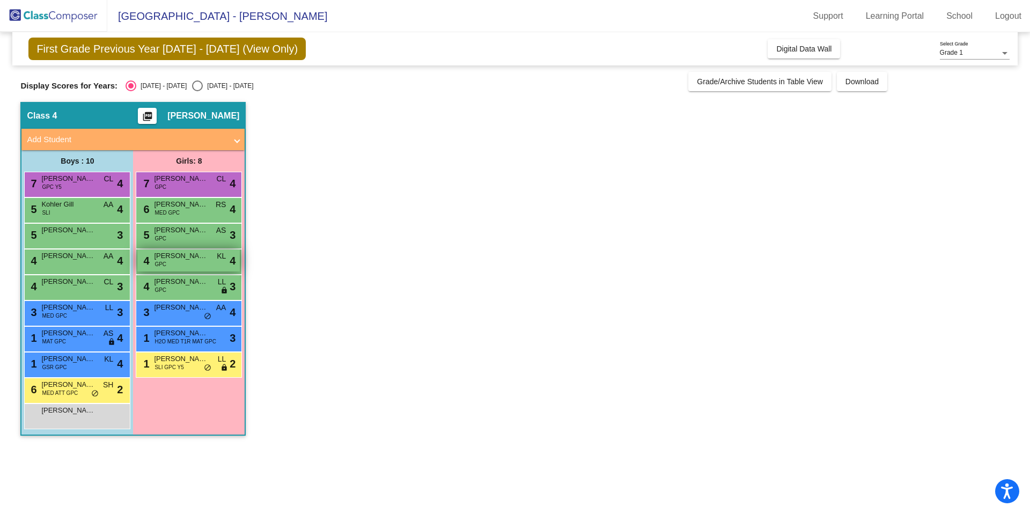
click at [189, 264] on div "4 Bridgett Marlow GPC KL lock do_not_disturb_alt 4" at bounding box center [188, 261] width 103 height 22
